Goal: Task Accomplishment & Management: Manage account settings

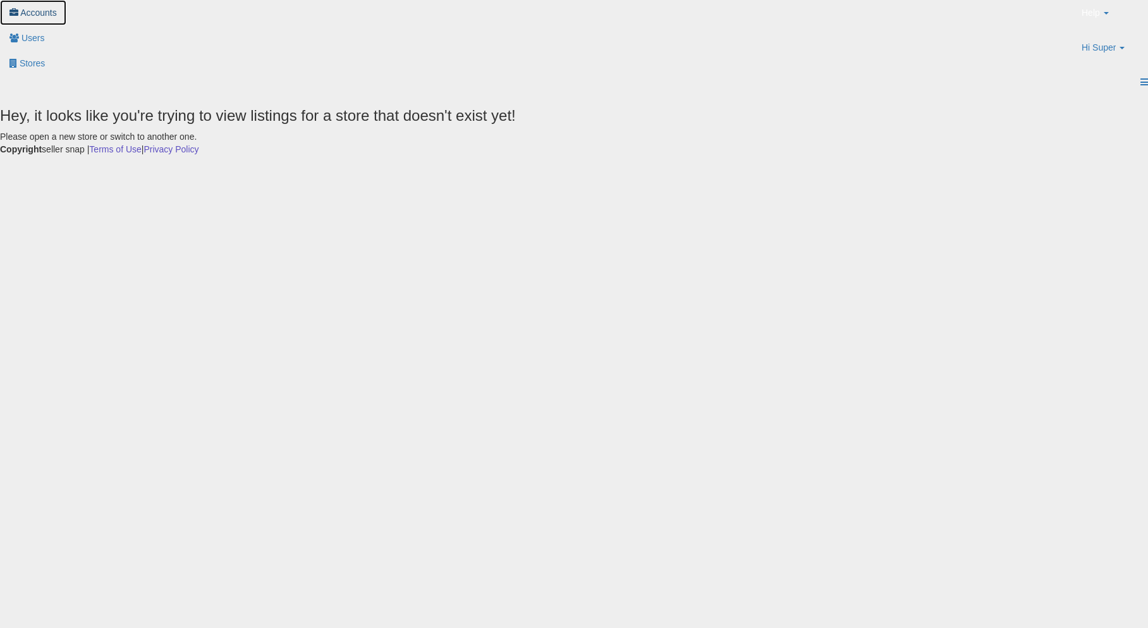
click at [66, 25] on link "Accounts" at bounding box center [33, 12] width 66 height 25
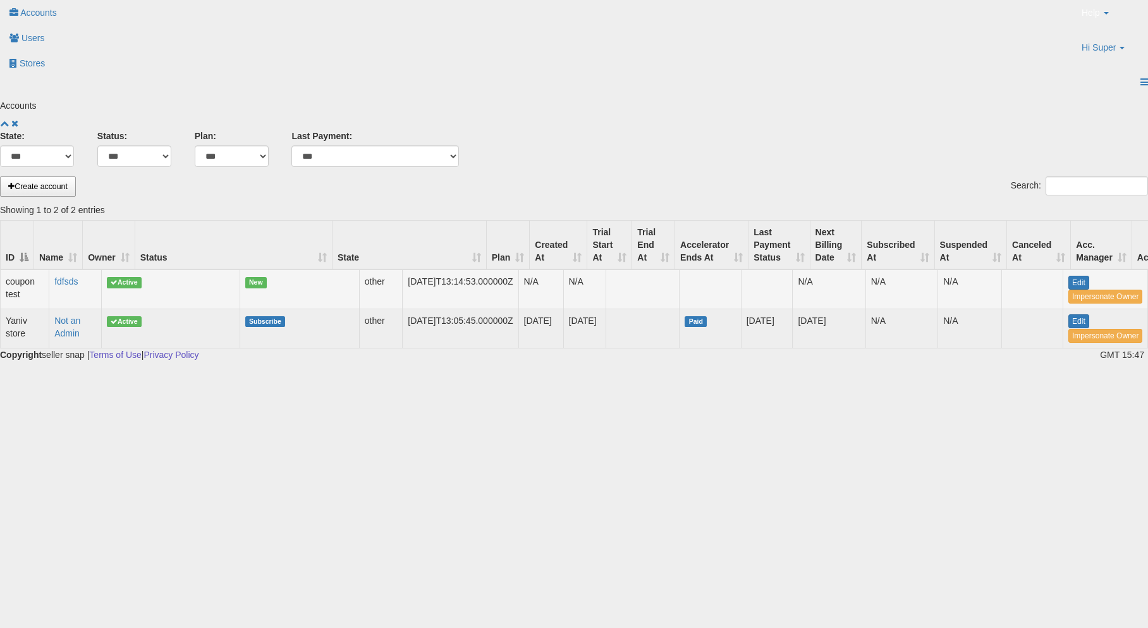
scroll to position [0, 78]
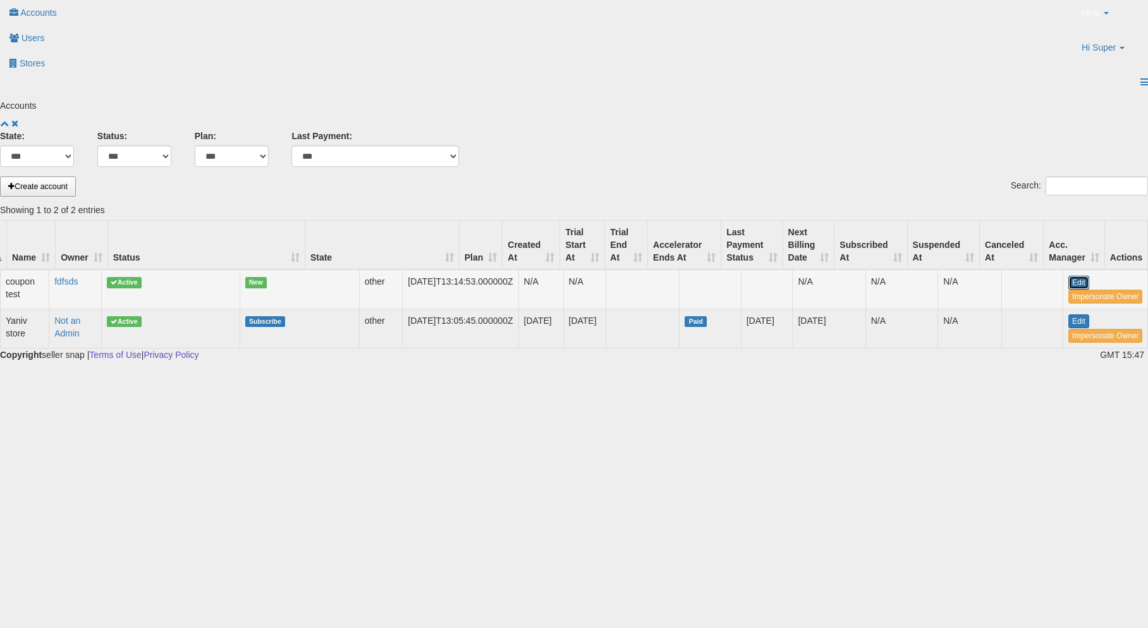
click at [1069, 276] on link "Edit" at bounding box center [1079, 283] width 21 height 14
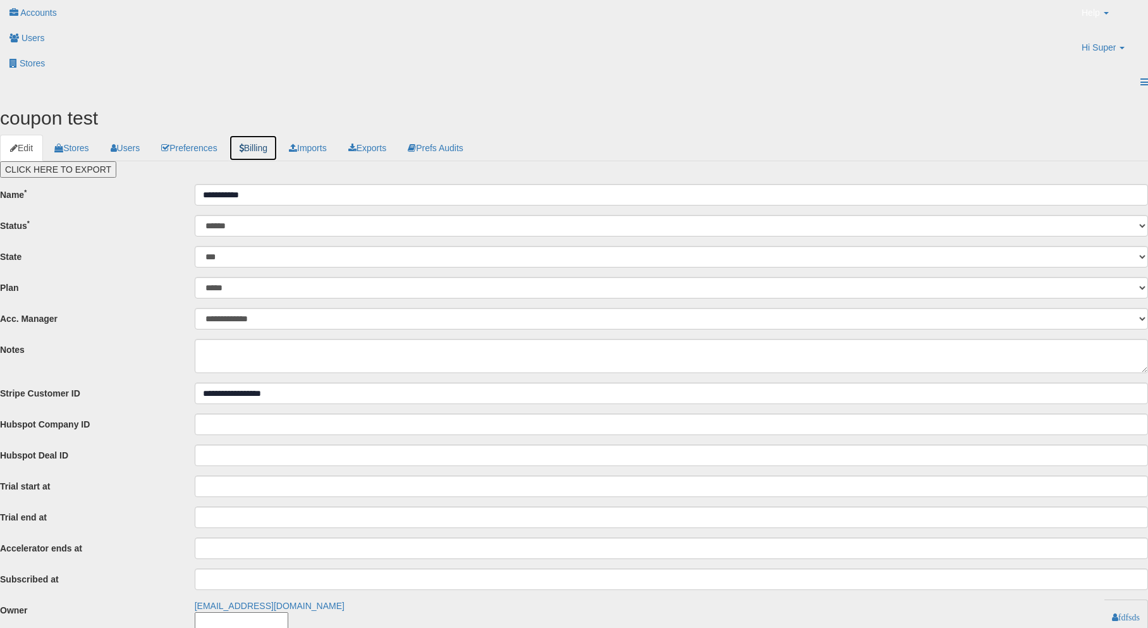
click at [278, 135] on link "Billing" at bounding box center [253, 148] width 49 height 27
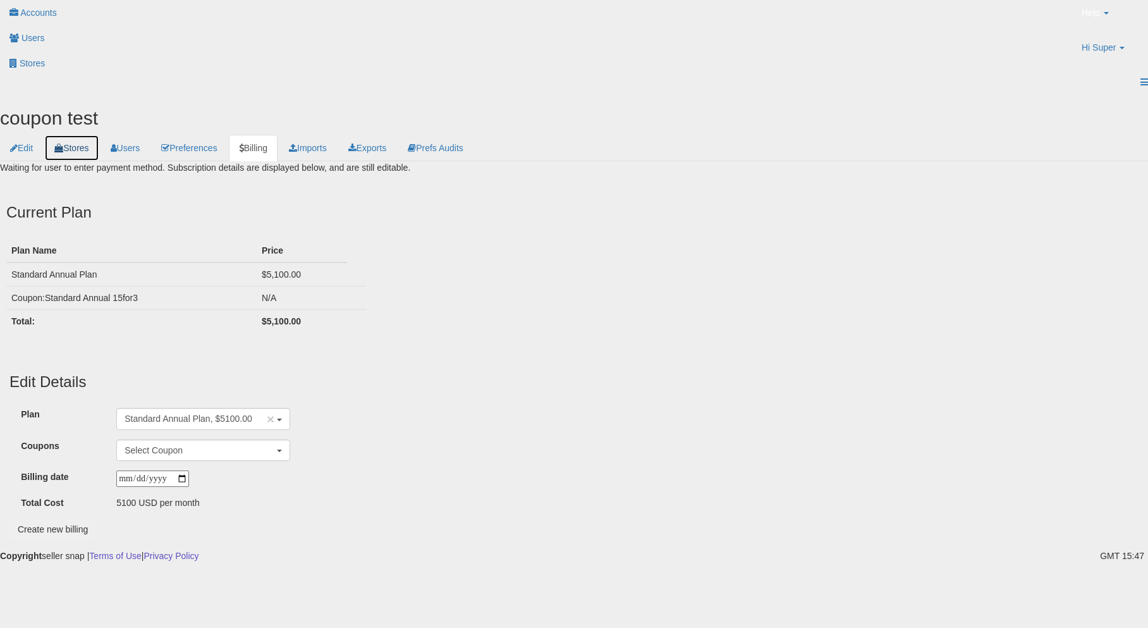
click at [99, 135] on link "Stores" at bounding box center [71, 148] width 54 height 27
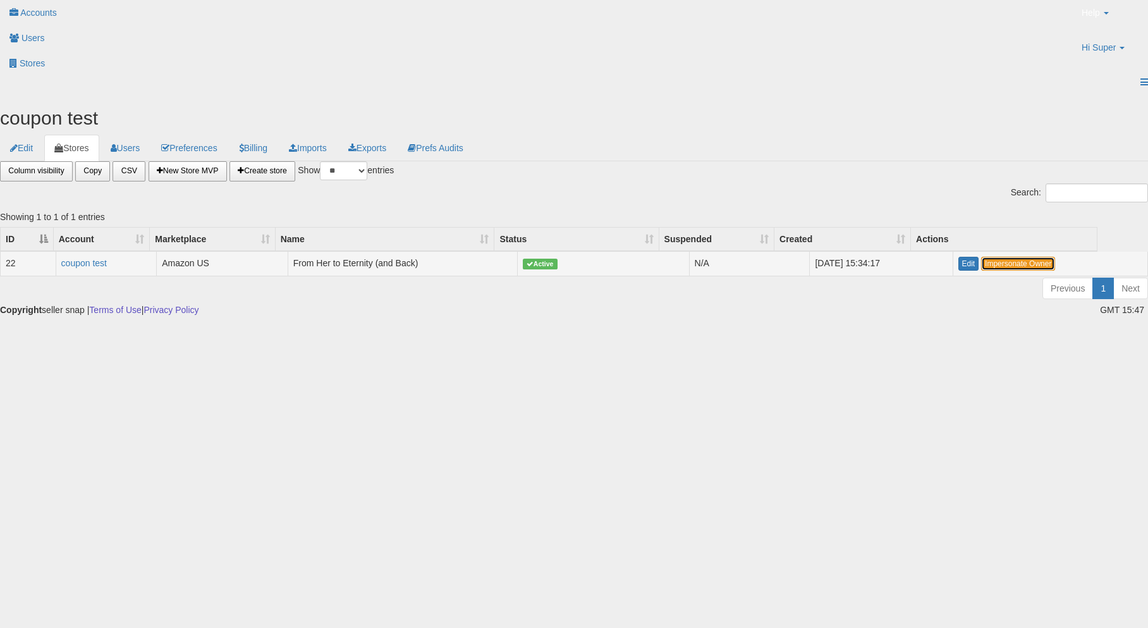
click at [986, 257] on link "Impersonate Owner" at bounding box center [1018, 264] width 74 height 14
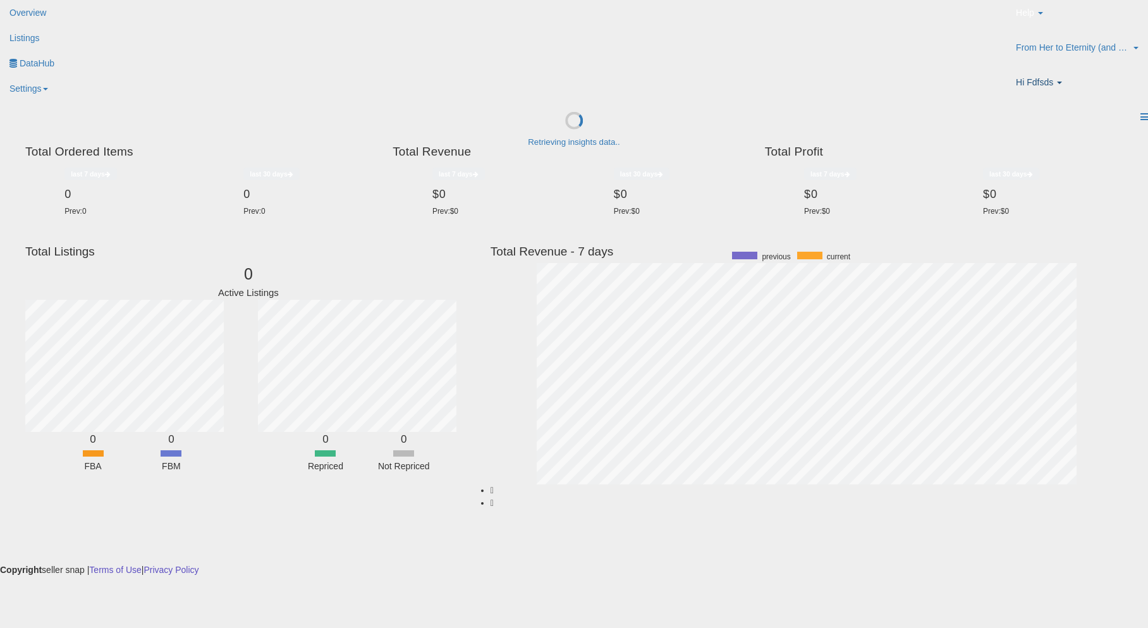
scroll to position [239, 599]
click at [1079, 70] on link "Hi Fdfsds" at bounding box center [1078, 87] width 142 height 35
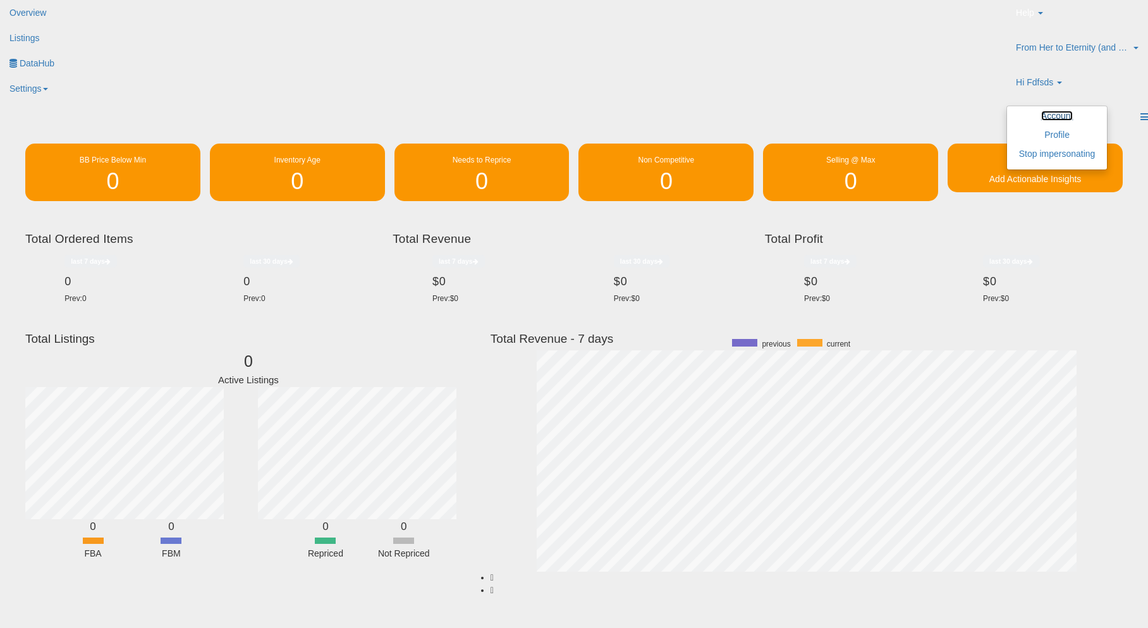
click at [1068, 111] on link "Account" at bounding box center [1058, 116] width 32 height 10
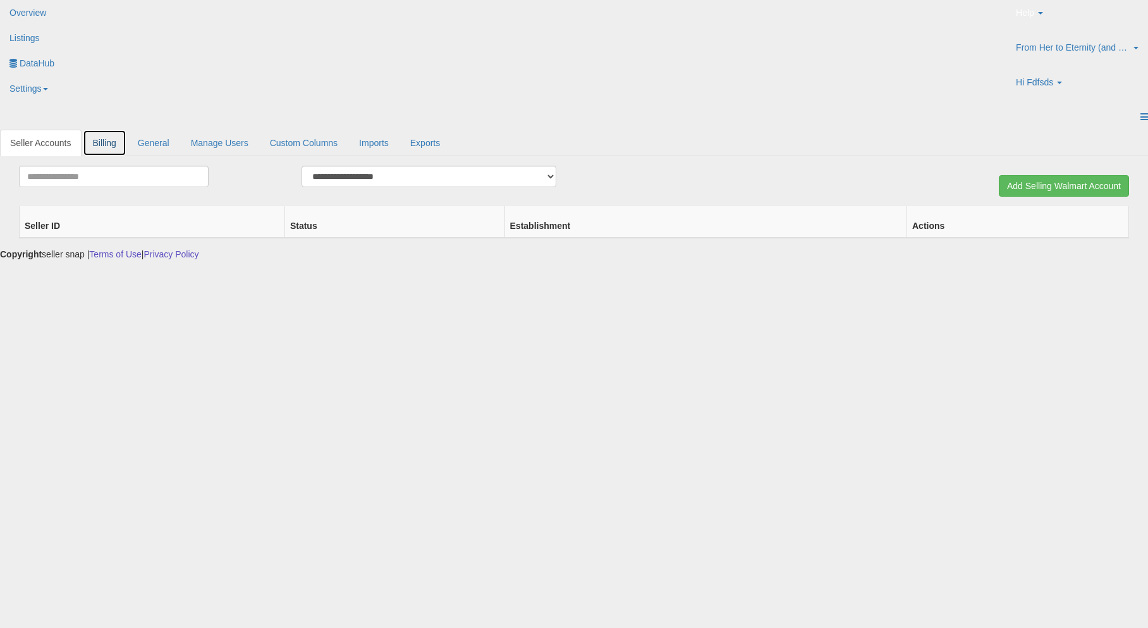
click at [126, 130] on link "Billing" at bounding box center [105, 143] width 44 height 27
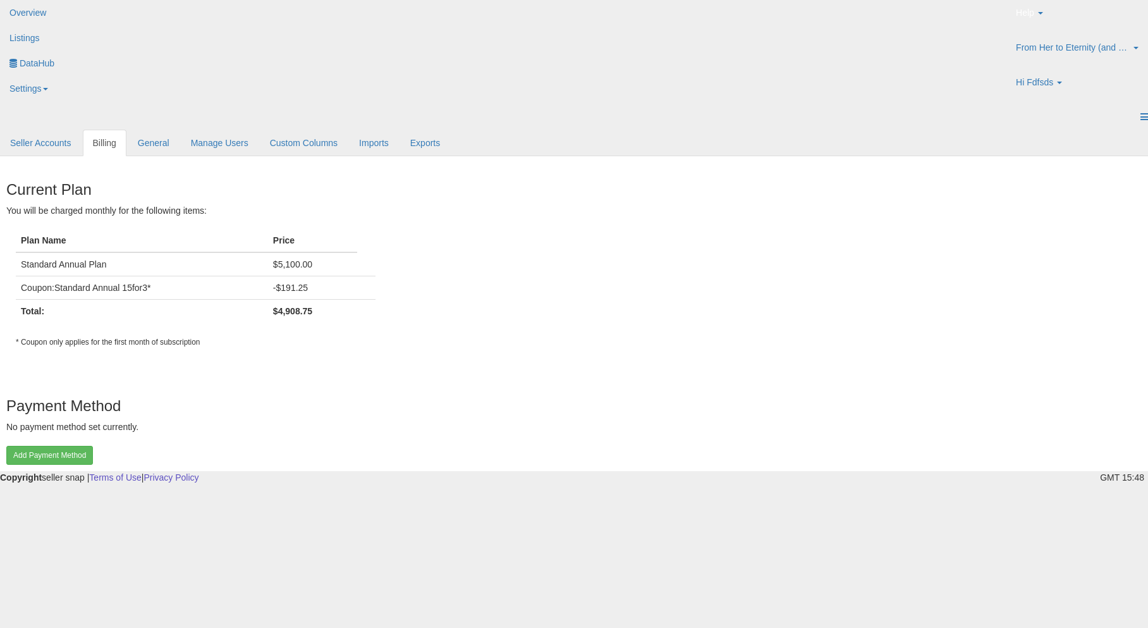
click at [1048, 70] on li "Hi Fdfsds Account Profile Stop impersonating" at bounding box center [1078, 87] width 142 height 35
click at [1016, 80] on icon at bounding box center [1016, 85] width 0 height 10
click at [1062, 149] on link "Stop impersonating" at bounding box center [1057, 154] width 77 height 10
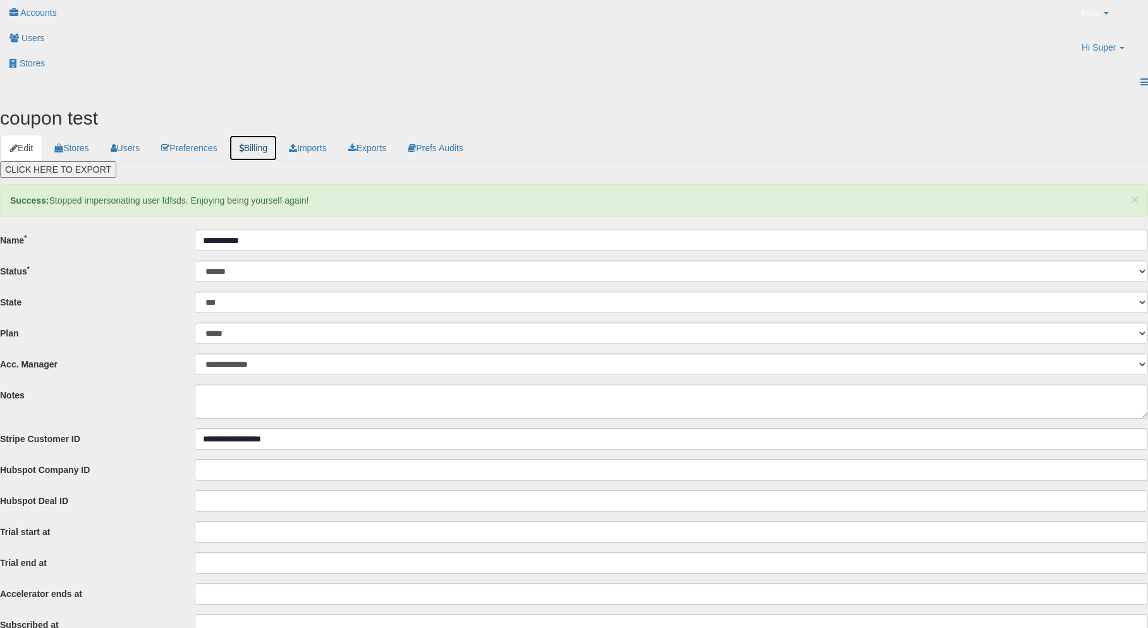
click at [278, 135] on link "Billing" at bounding box center [253, 148] width 49 height 27
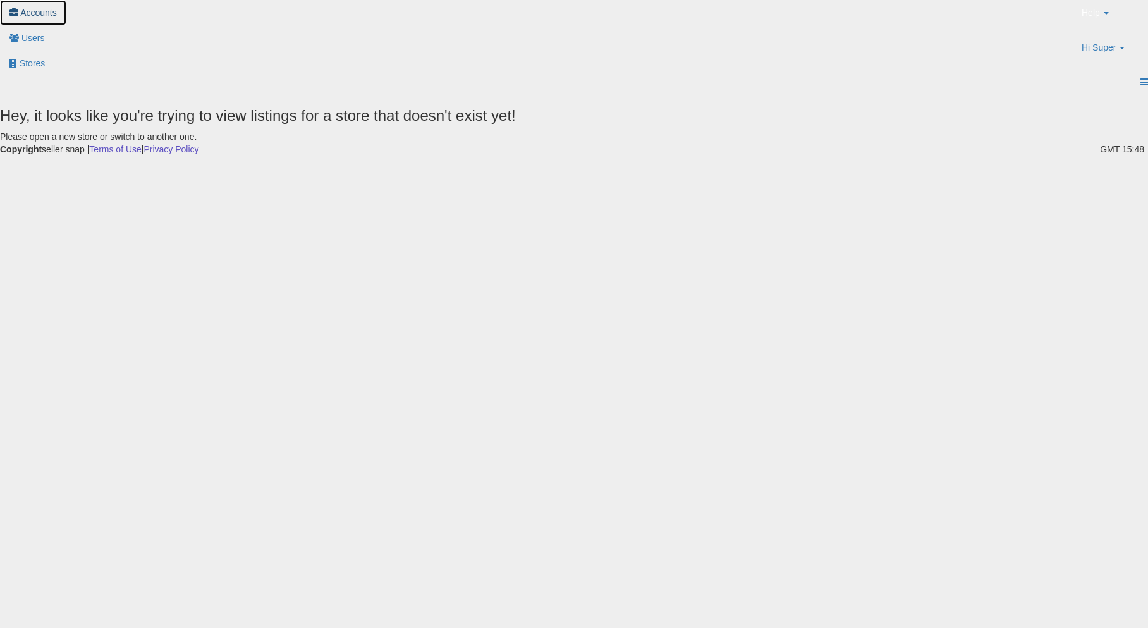
click at [57, 18] on span "Accounts" at bounding box center [38, 13] width 37 height 10
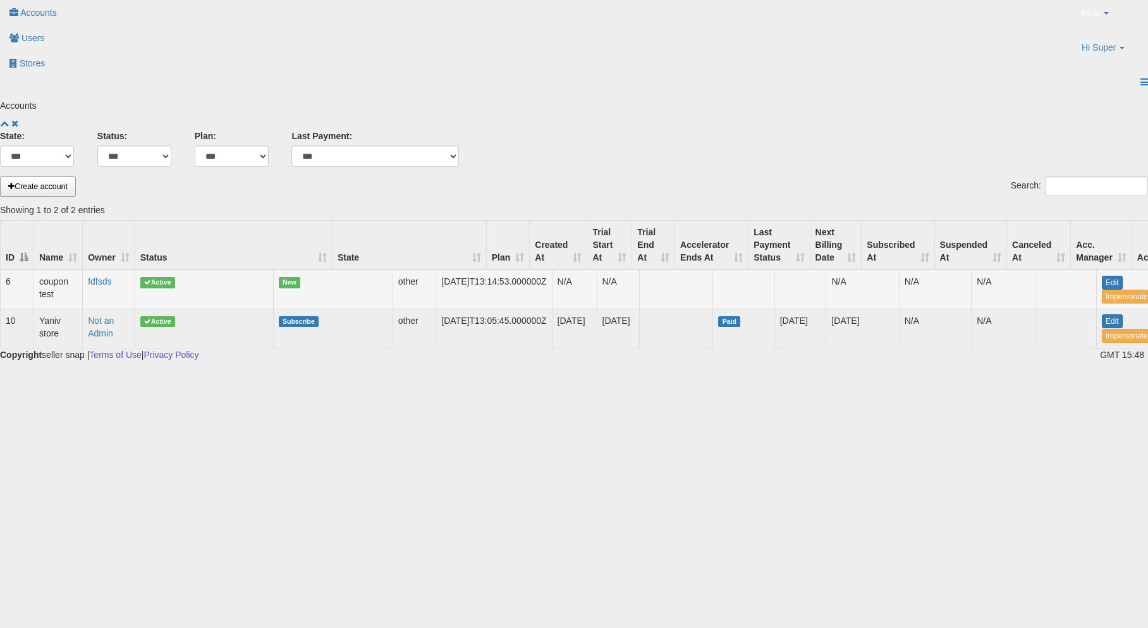
scroll to position [0, 78]
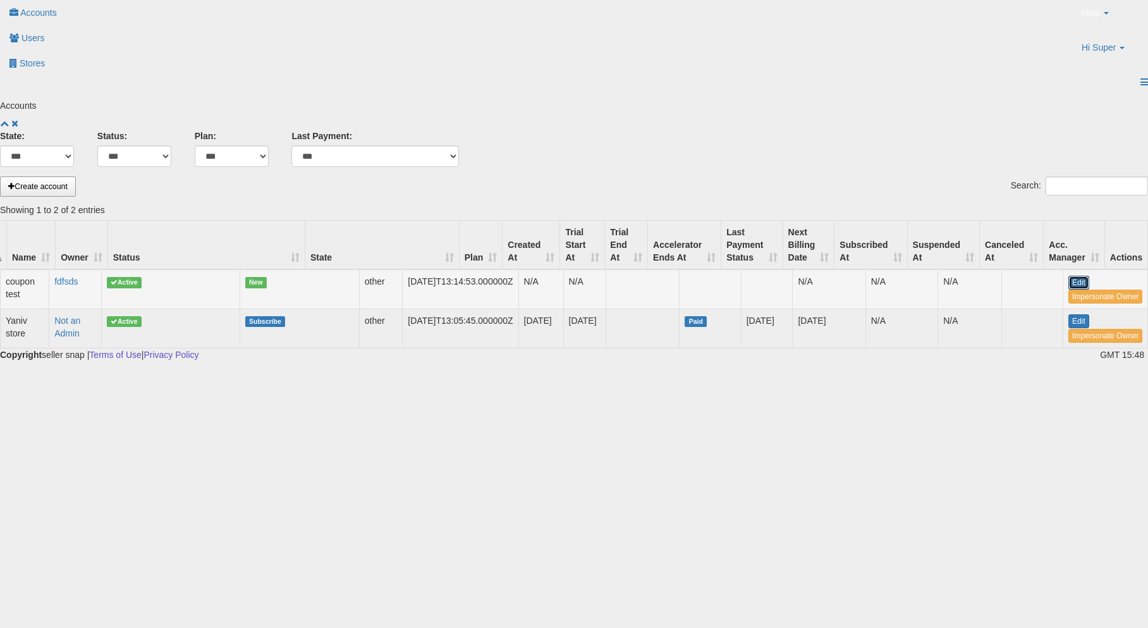
click at [1069, 276] on link "Edit" at bounding box center [1079, 283] width 21 height 14
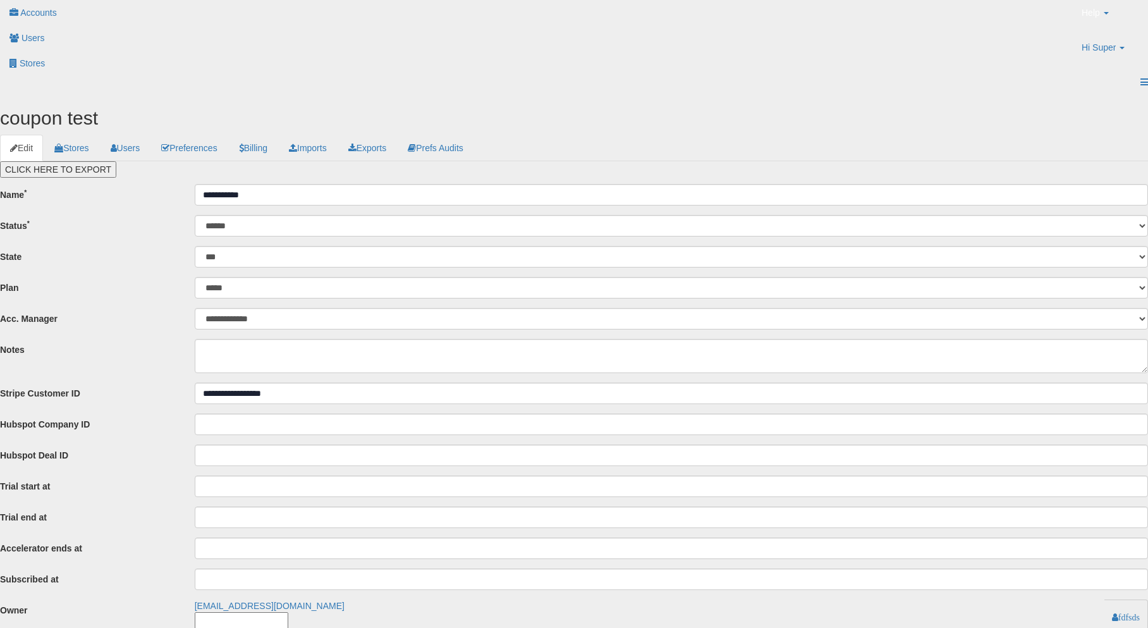
click at [278, 135] on link "Billing" at bounding box center [253, 148] width 49 height 27
